Goal: Task Accomplishment & Management: Use online tool/utility

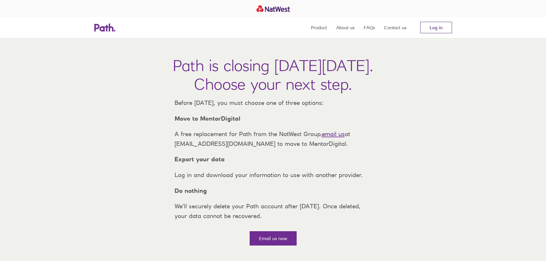
click at [442, 30] on link "Log in" at bounding box center [436, 27] width 32 height 11
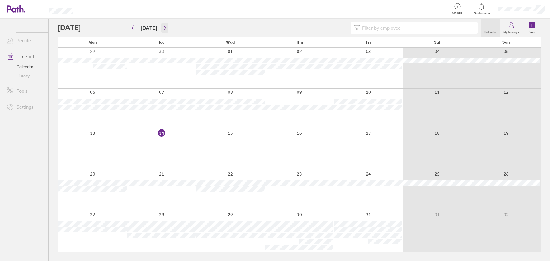
click at [165, 28] on button "button" at bounding box center [164, 27] width 7 height 9
